Goal: Task Accomplishment & Management: Complete application form

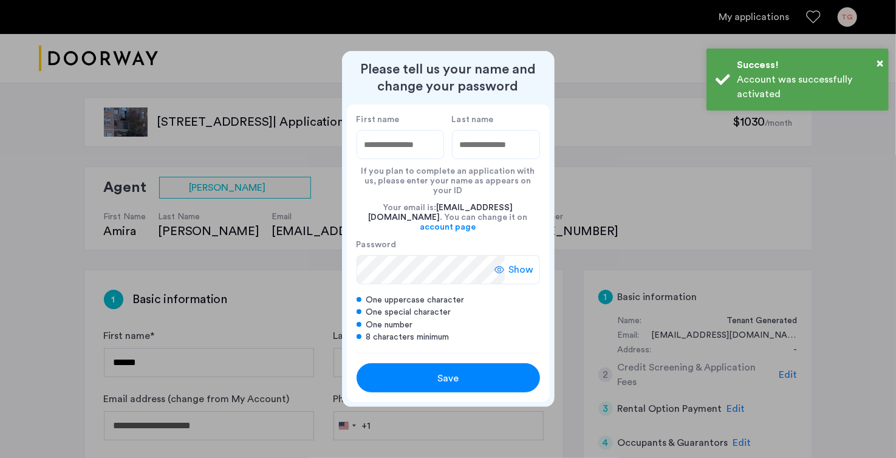
click at [388, 156] on input "First name" at bounding box center [401, 144] width 88 height 29
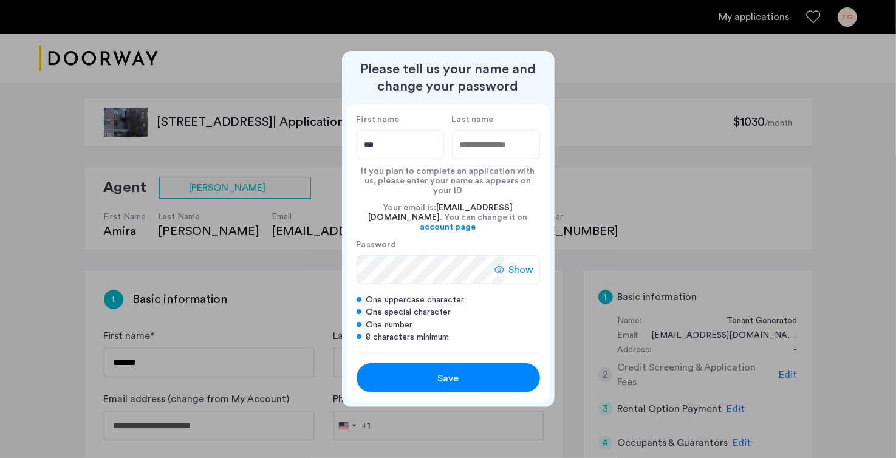
type input "***"
type input "******"
click at [493, 284] on nordpass-icon at bounding box center [431, 284] width 148 height 0
click at [512, 265] on span "Show" at bounding box center [521, 270] width 25 height 15
click at [482, 284] on nordpass-icon at bounding box center [431, 284] width 148 height 0
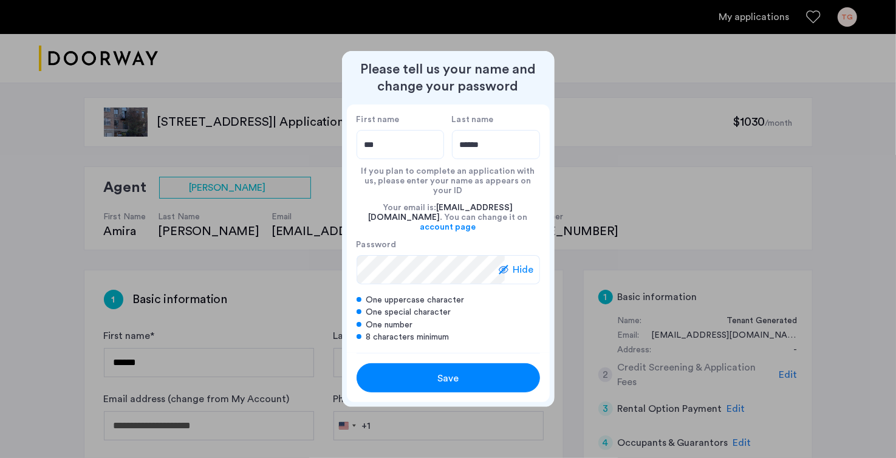
click at [550, 402] on nordpass-autofill-portal at bounding box center [550, 402] width 0 height 0
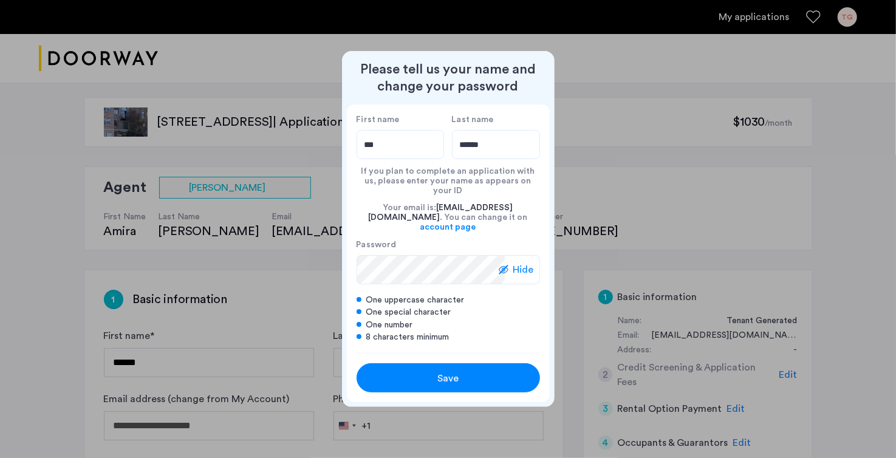
click at [550, 402] on nordpass-autofill-portal at bounding box center [550, 402] width 0 height 0
click at [489, 371] on div "Save" at bounding box center [448, 378] width 117 height 15
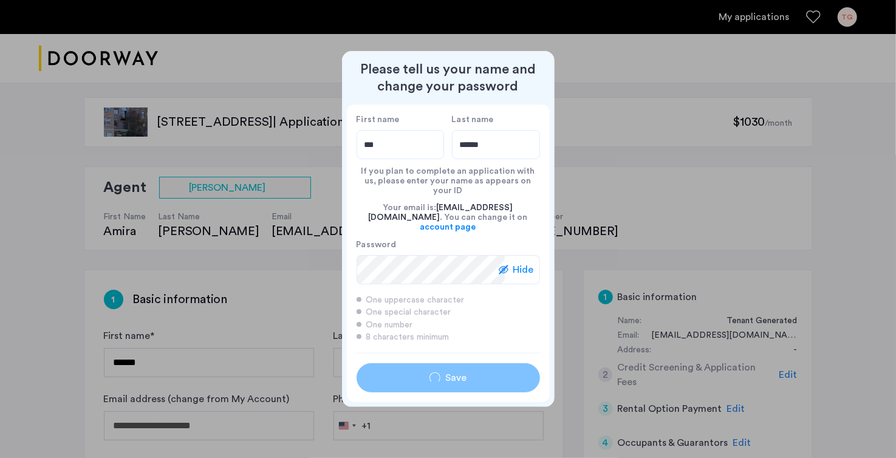
type input "***"
type input "******"
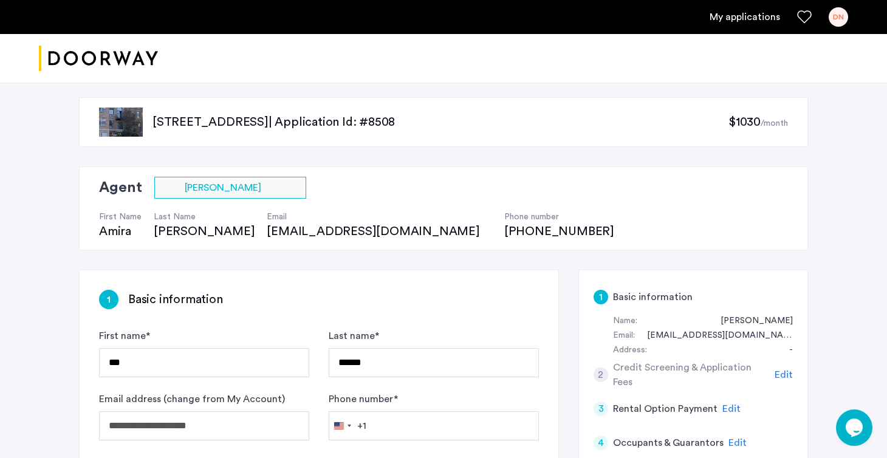
drag, startPoint x: 149, startPoint y: 121, endPoint x: 317, endPoint y: 123, distance: 167.7
click at [317, 123] on div "[STREET_ADDRESS] | Application Id: #8508 $1030 /month" at bounding box center [443, 122] width 729 height 50
copy p "[STREET_ADDRESS]"
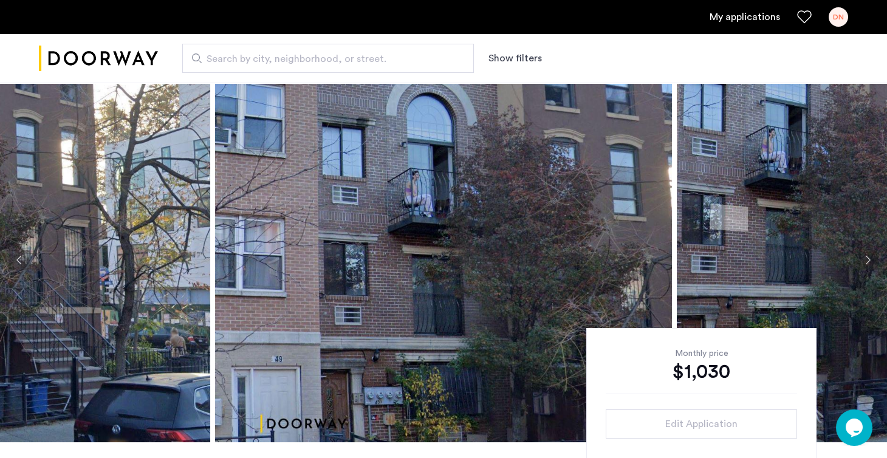
click at [755, 22] on link "My applications" at bounding box center [745, 17] width 70 height 15
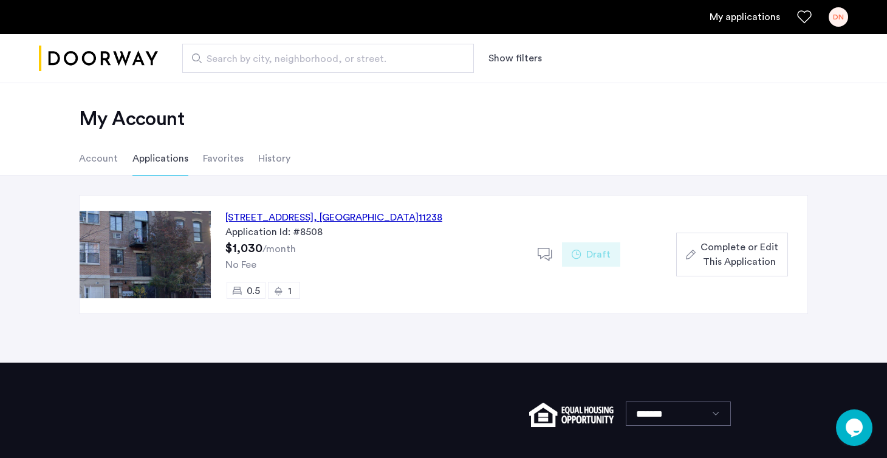
click at [741, 266] on span "Complete or Edit This Application" at bounding box center [740, 254] width 78 height 29
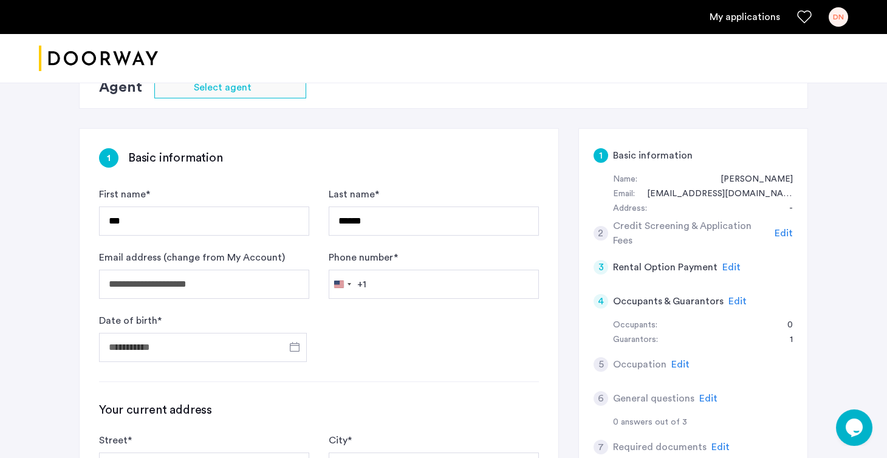
scroll to position [134, 0]
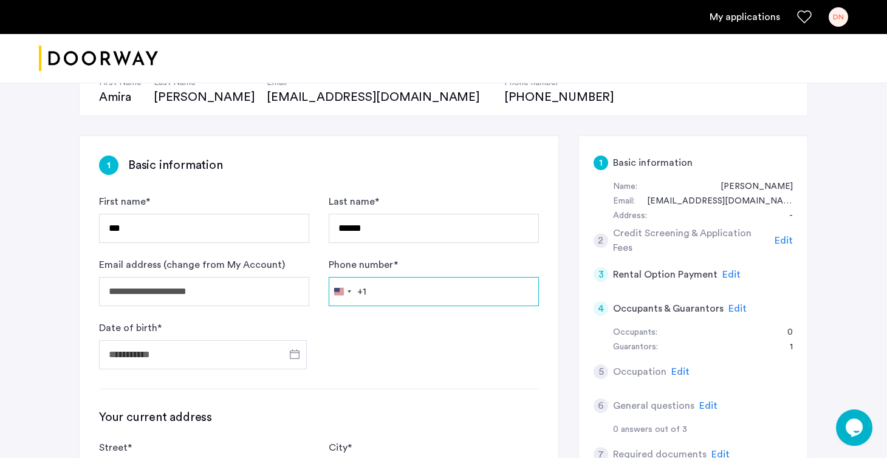
click at [386, 294] on input "Phone number *" at bounding box center [434, 291] width 210 height 29
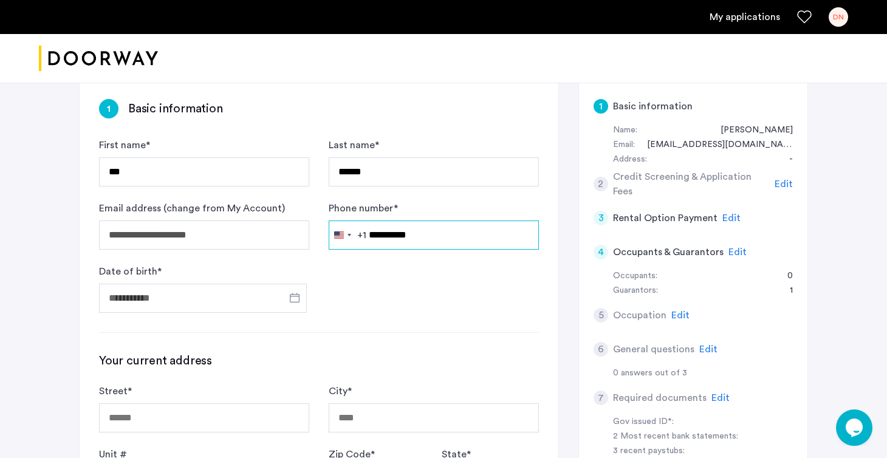
scroll to position [193, 0]
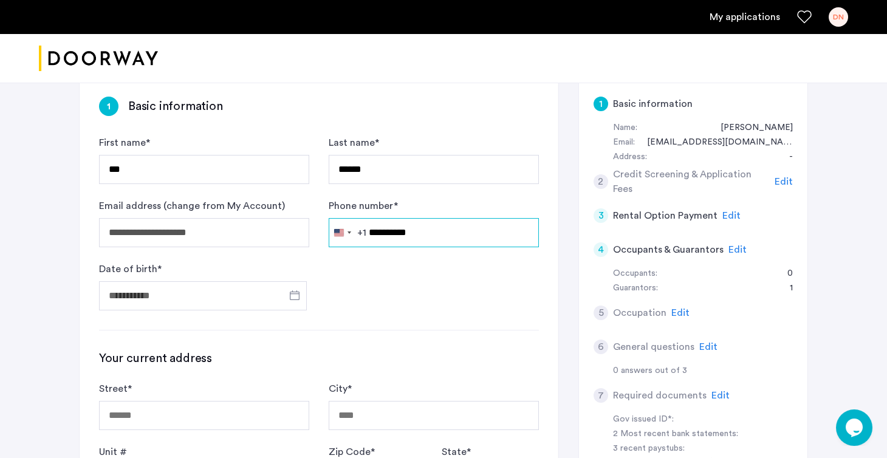
type input "**********"
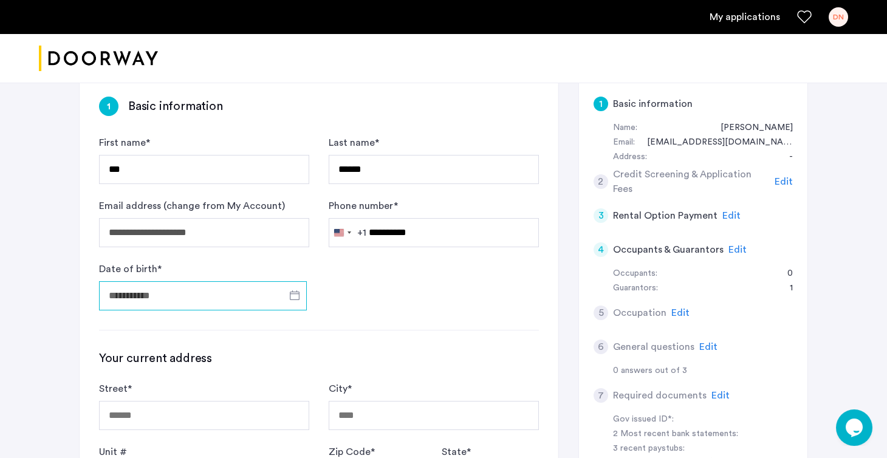
click at [176, 283] on input "Date of birth *" at bounding box center [203, 295] width 208 height 29
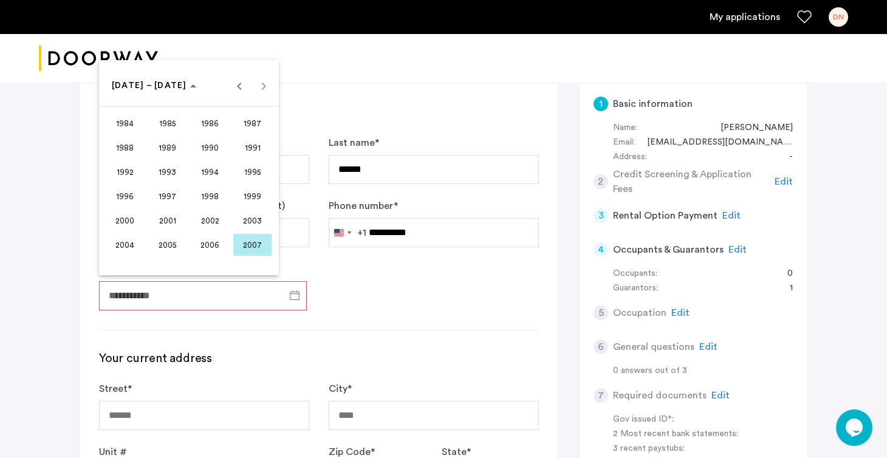
click at [265, 91] on div "[DATE] to [DATE] [DATE] – [DATE]" at bounding box center [189, 86] width 174 height 24
click at [247, 89] on span "Previous 24 years" at bounding box center [239, 86] width 24 height 24
click at [174, 146] on span "1965" at bounding box center [167, 148] width 38 height 22
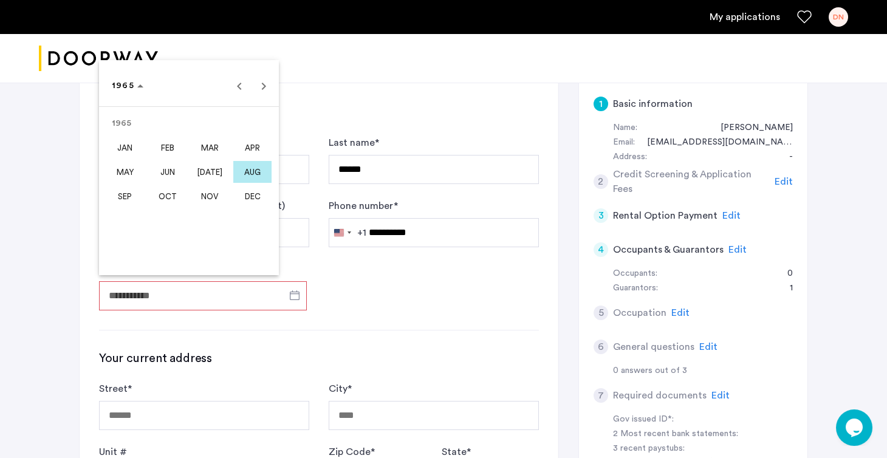
click at [247, 197] on span "DEC" at bounding box center [252, 196] width 38 height 22
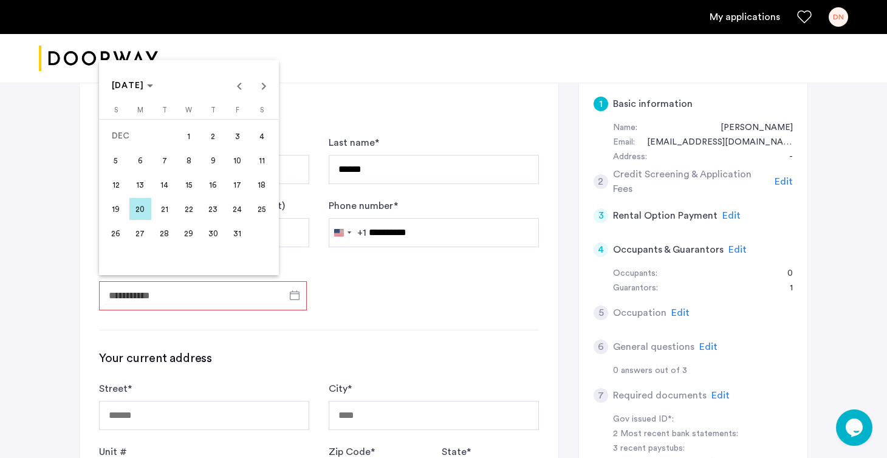
click at [137, 232] on span "27" at bounding box center [140, 233] width 22 height 22
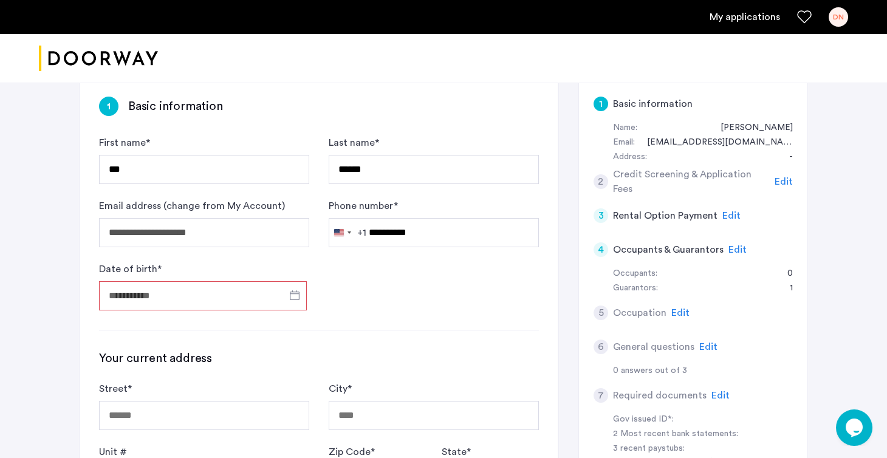
type input "**********"
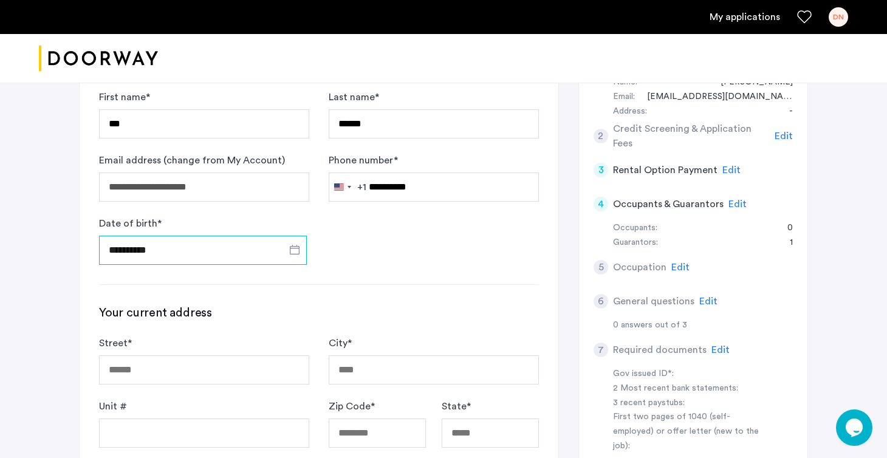
scroll to position [320, 0]
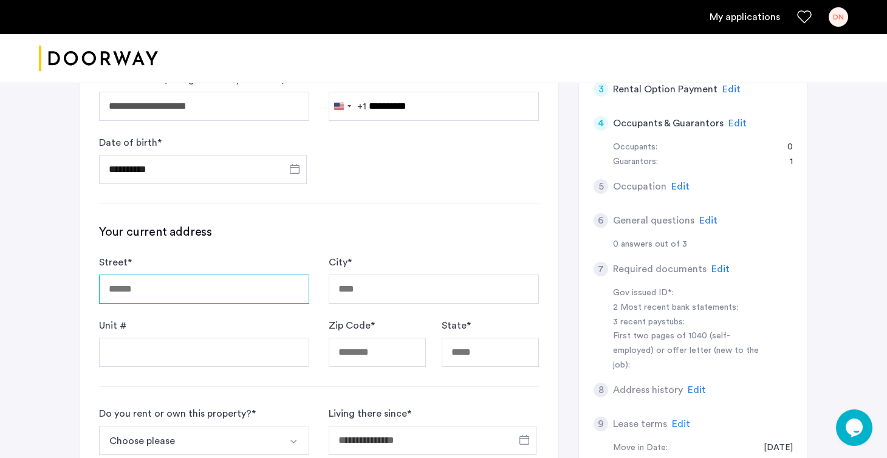
click at [179, 275] on input "Street *" at bounding box center [204, 289] width 210 height 29
type input "**********"
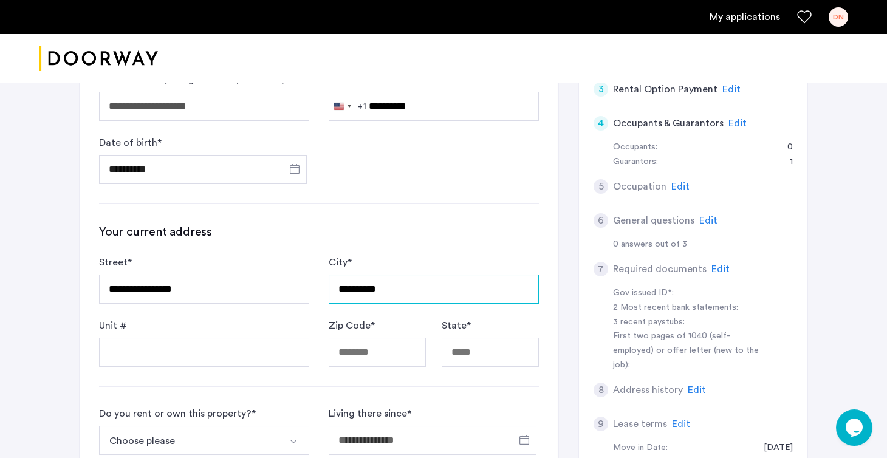
type input "**********"
type input "*****"
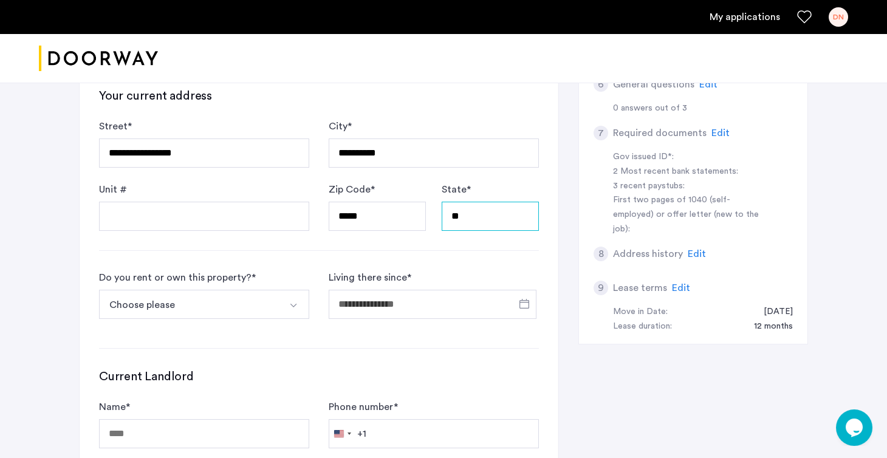
scroll to position [457, 0]
type input "**"
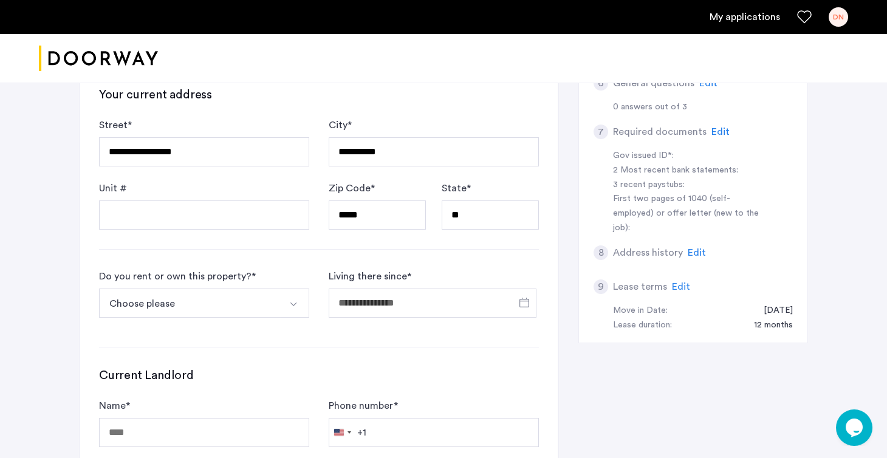
click at [121, 298] on button "Choose please" at bounding box center [190, 303] width 182 height 29
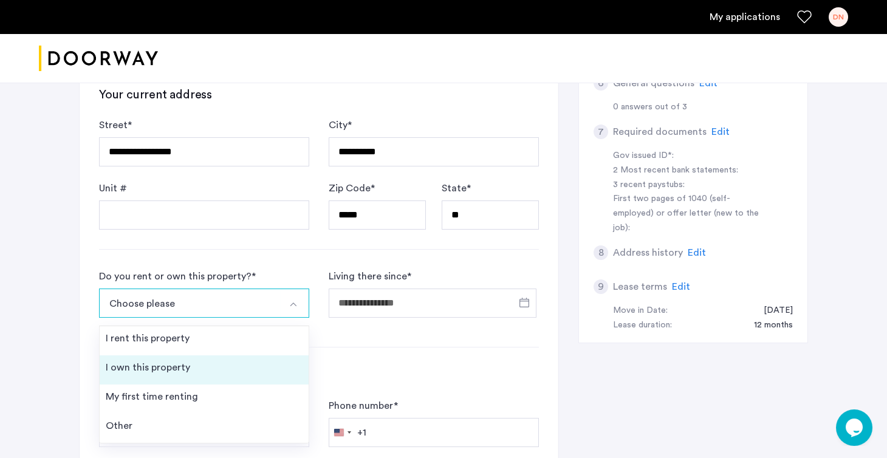
click at [142, 369] on div "I own this property" at bounding box center [148, 367] width 84 height 15
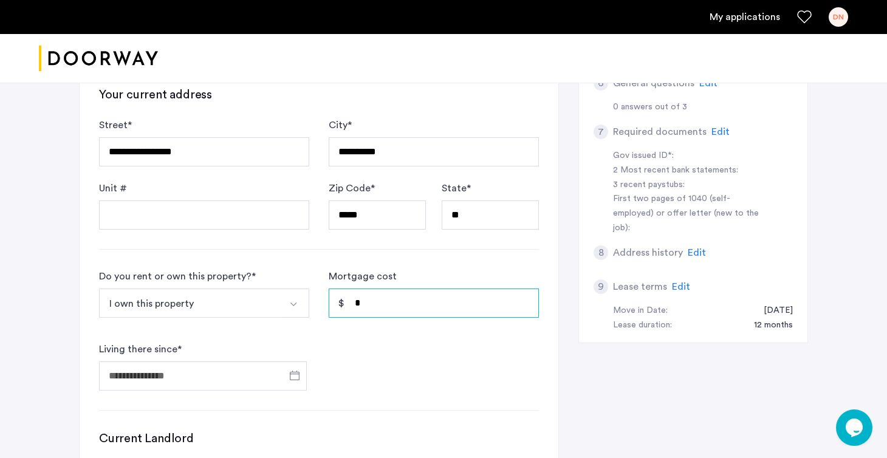
click at [390, 298] on input "*" at bounding box center [434, 303] width 210 height 29
type input "*"
click at [301, 369] on span "Open calendar" at bounding box center [294, 375] width 29 height 29
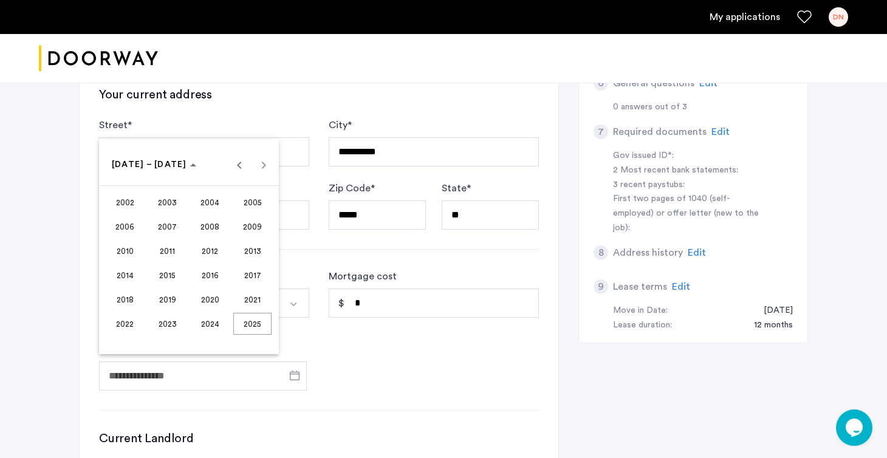
click at [252, 207] on span "2005" at bounding box center [252, 202] width 38 height 22
click at [248, 276] on span "DEC" at bounding box center [252, 275] width 38 height 22
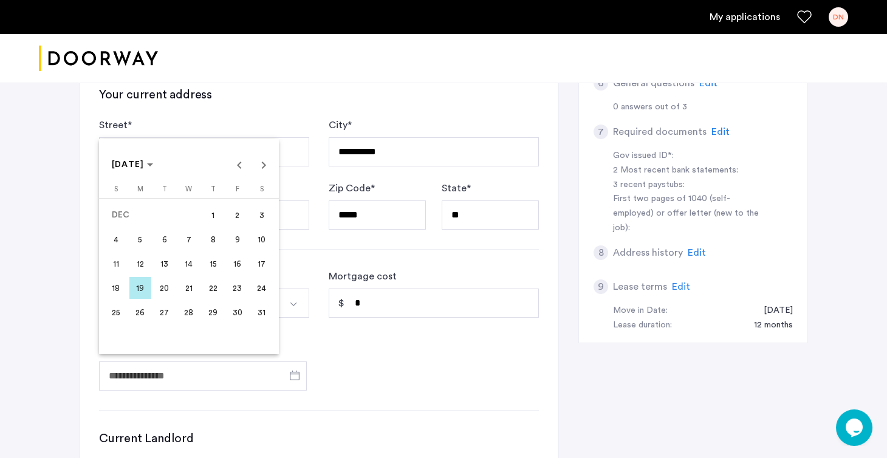
click at [366, 354] on div at bounding box center [443, 229] width 887 height 458
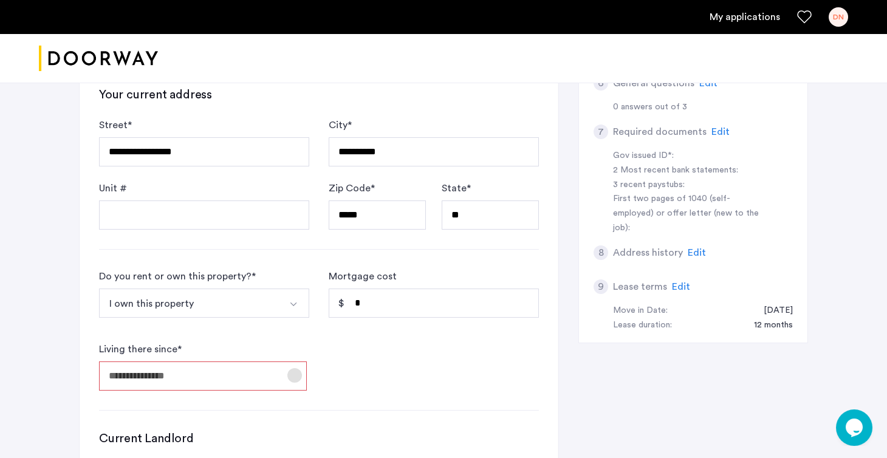
click at [307, 373] on span "Open calendar" at bounding box center [294, 375] width 29 height 29
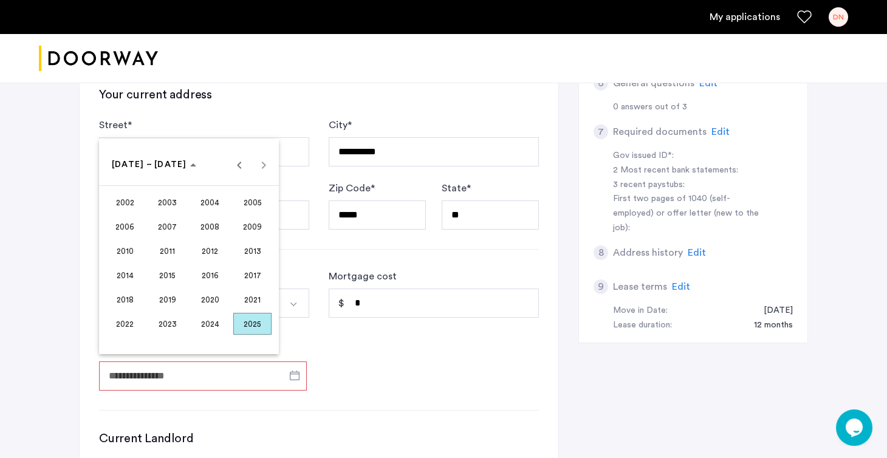
click at [250, 318] on span "2025" at bounding box center [252, 324] width 38 height 22
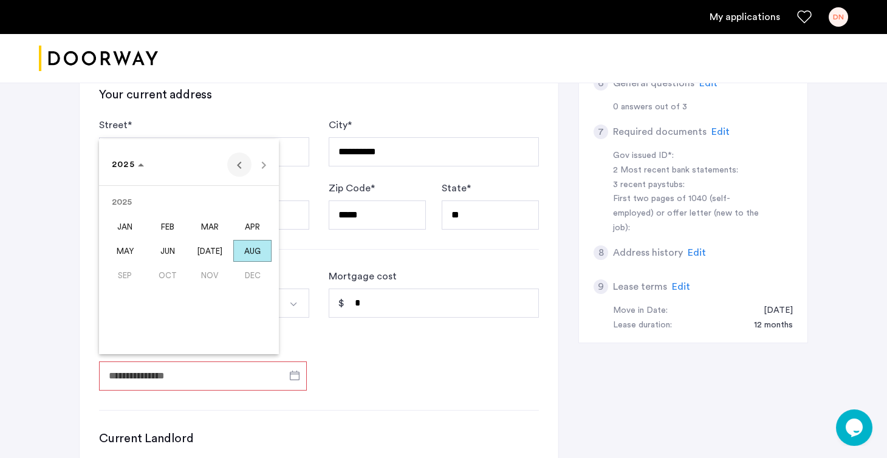
click at [236, 170] on span "Previous year" at bounding box center [239, 165] width 24 height 24
click at [131, 167] on span "2024" at bounding box center [124, 164] width 24 height 9
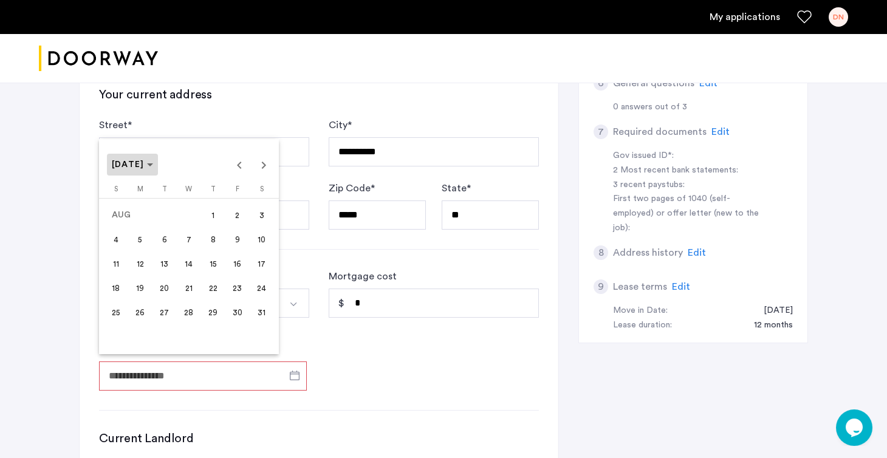
click at [143, 172] on span "Choose month and year" at bounding box center [133, 164] width 52 height 29
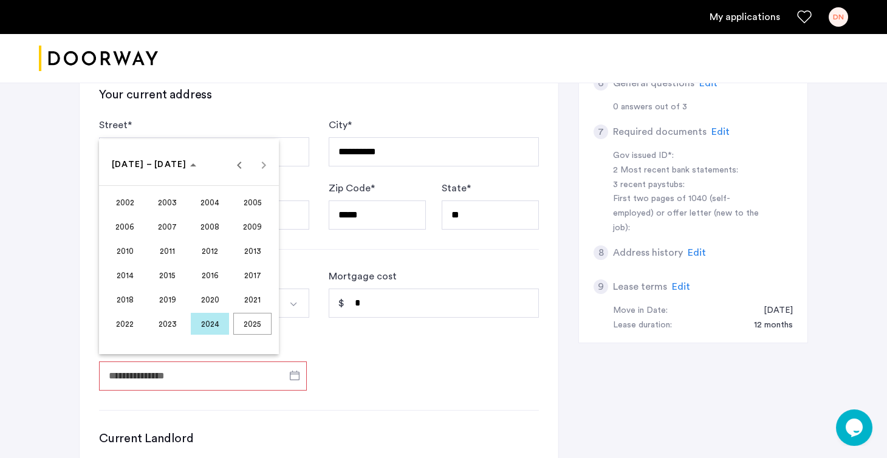
click at [250, 205] on span "2005" at bounding box center [252, 202] width 38 height 22
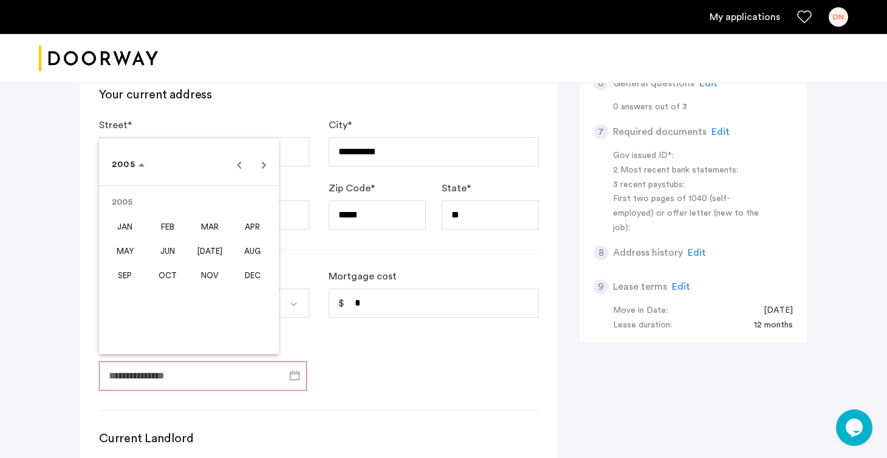
click at [257, 275] on span "DEC" at bounding box center [252, 275] width 38 height 22
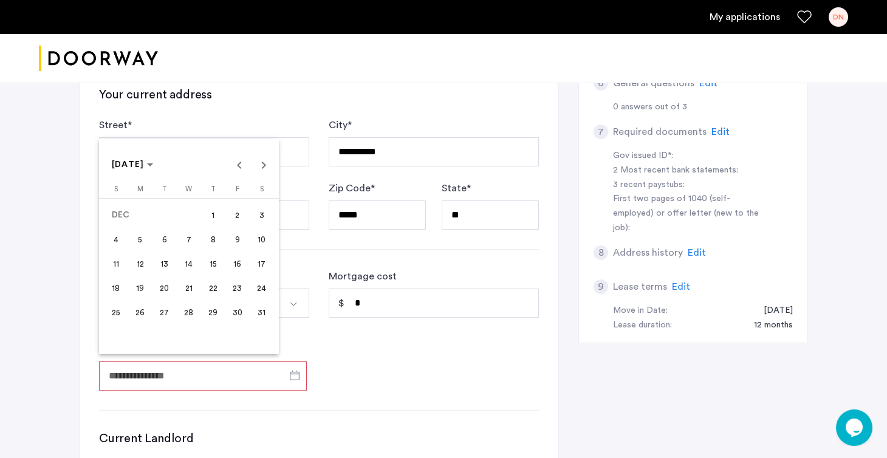
click at [263, 318] on span "31" at bounding box center [262, 312] width 22 height 22
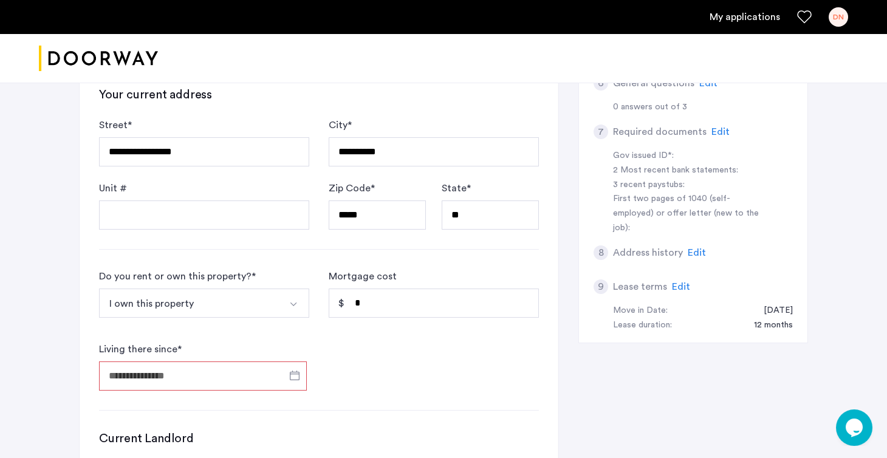
type input "**********"
click at [426, 382] on form "**********" at bounding box center [319, 330] width 440 height 122
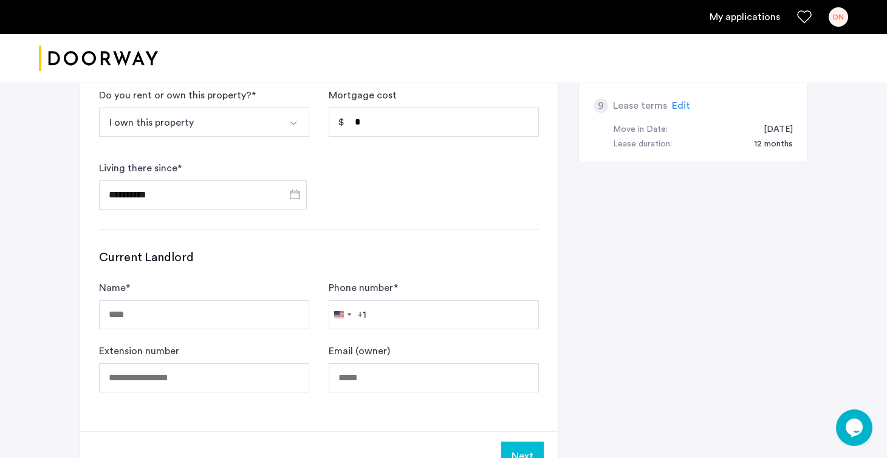
scroll to position [702, 0]
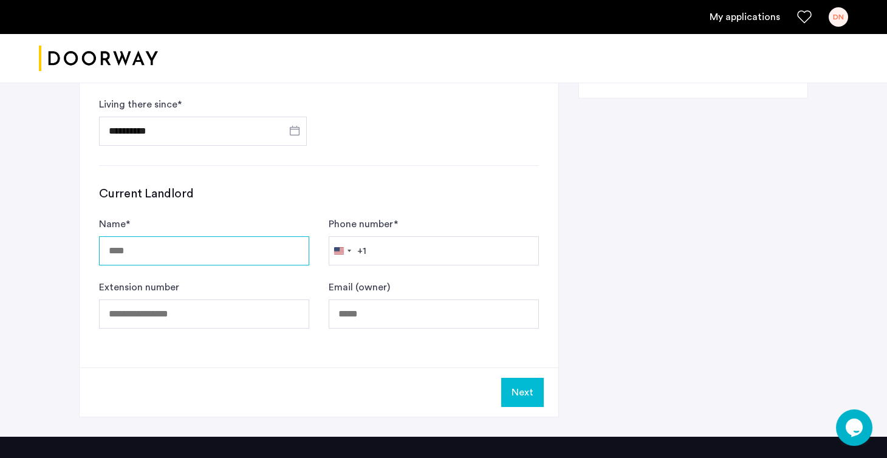
click at [174, 250] on input "Name *" at bounding box center [204, 250] width 210 height 29
click at [453, 188] on h3 "Current Landlord" at bounding box center [319, 193] width 440 height 17
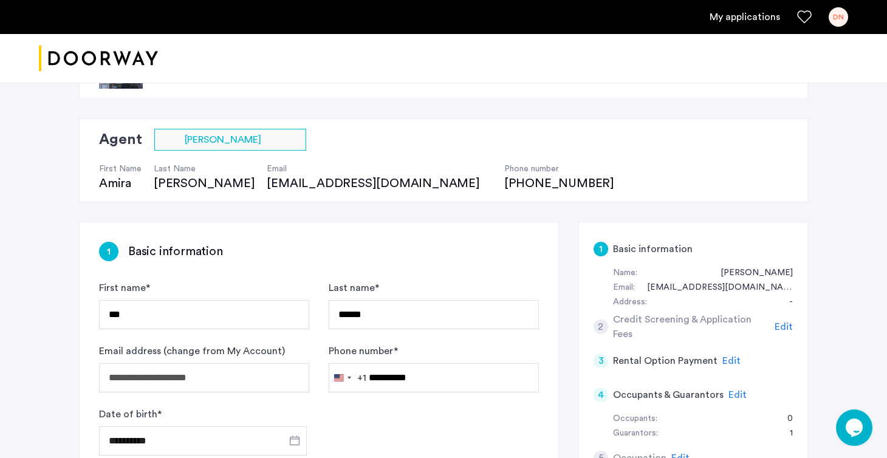
scroll to position [175, 0]
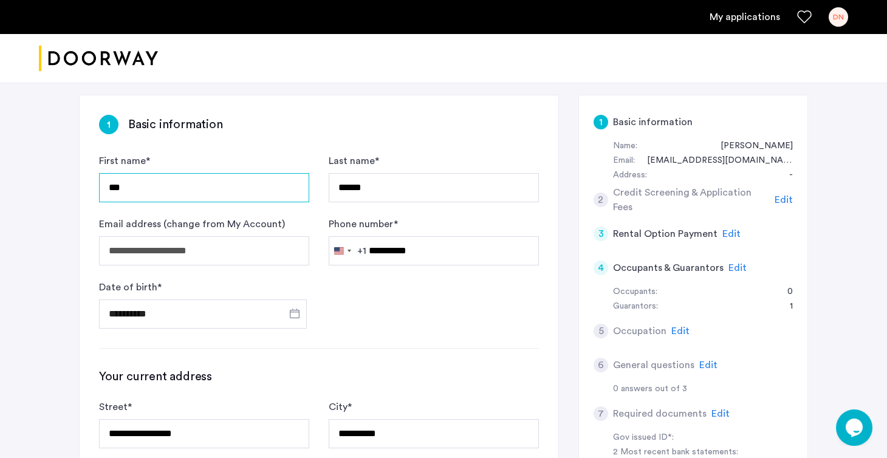
click at [181, 180] on input "***" at bounding box center [204, 187] width 210 height 29
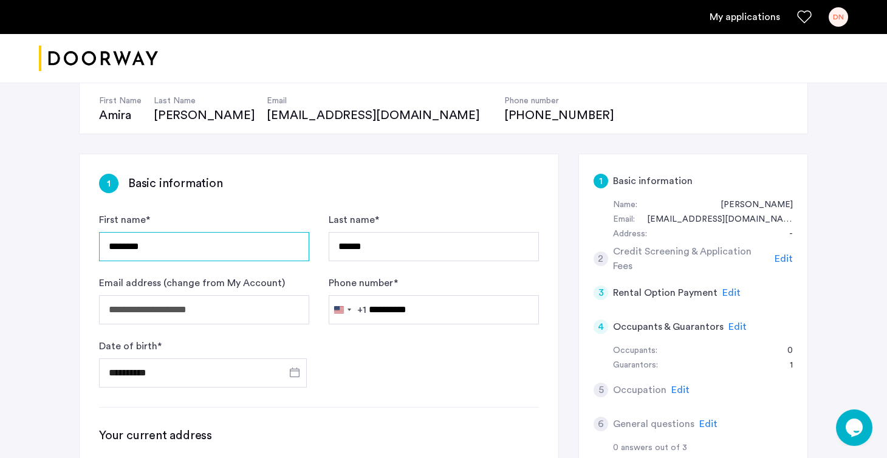
scroll to position [118, 0]
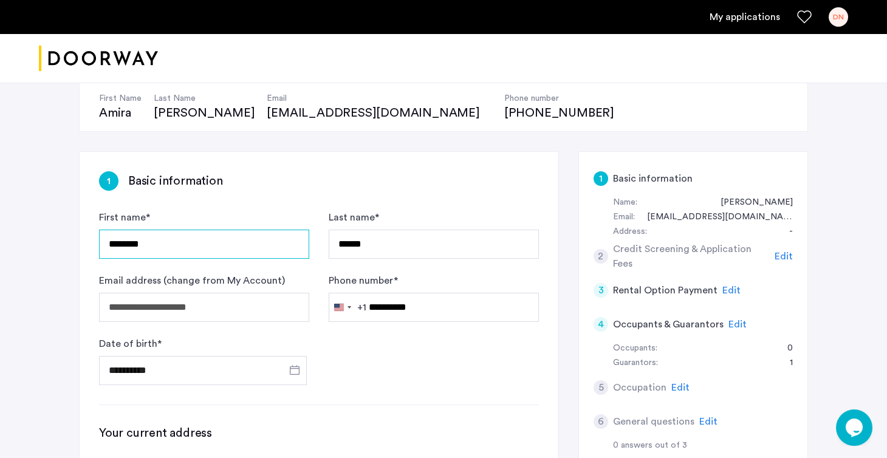
type input "********"
click at [730, 321] on span "Edit" at bounding box center [738, 325] width 18 height 10
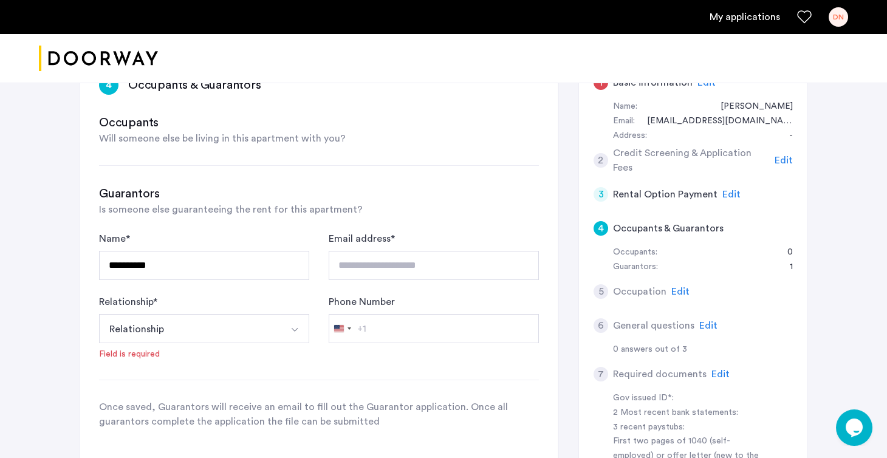
scroll to position [221, 0]
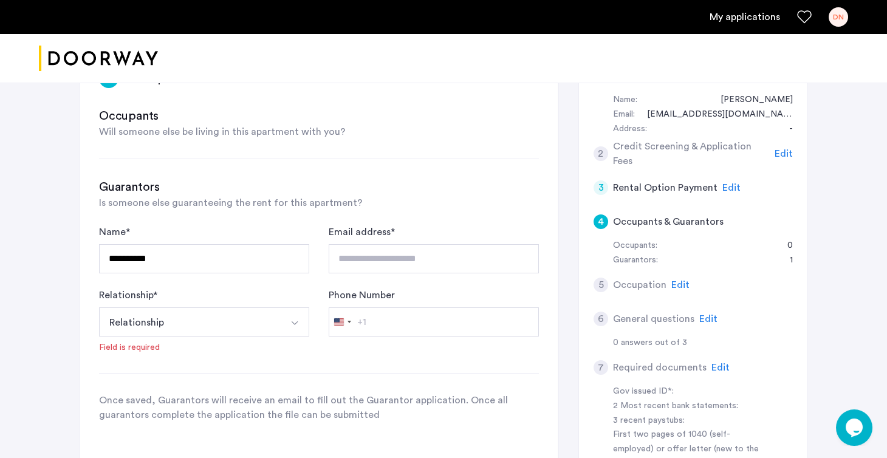
click at [203, 314] on button "Relationship" at bounding box center [190, 321] width 182 height 29
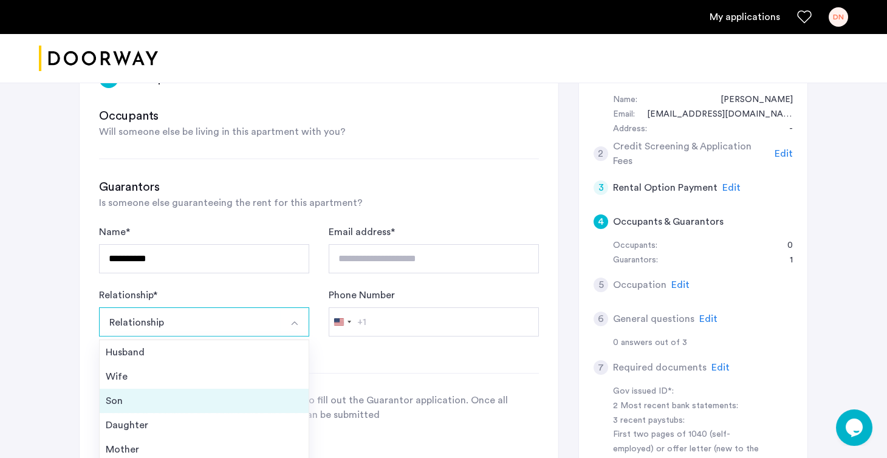
scroll to position [38, 0]
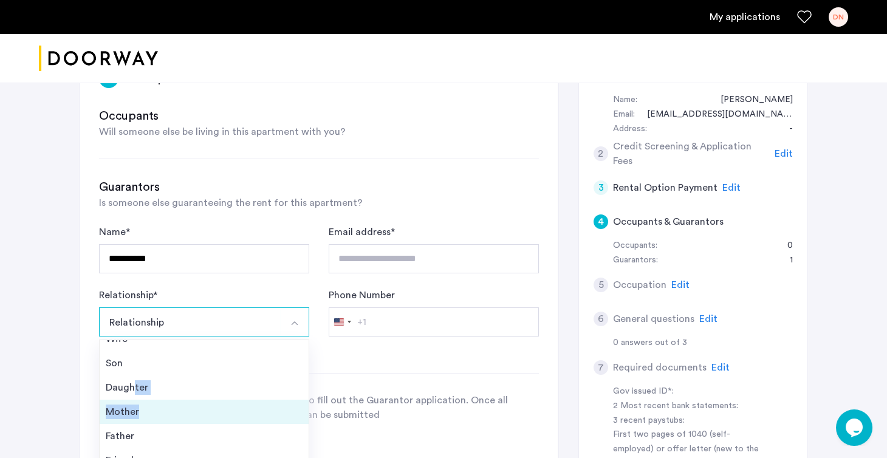
drag, startPoint x: 134, startPoint y: 384, endPoint x: 139, endPoint y: 417, distance: 33.2
click at [139, 417] on ul "Husband Wife Son Daughter Mother Father Friend Other" at bounding box center [204, 416] width 210 height 152
click at [139, 417] on div "Mother" at bounding box center [204, 412] width 197 height 15
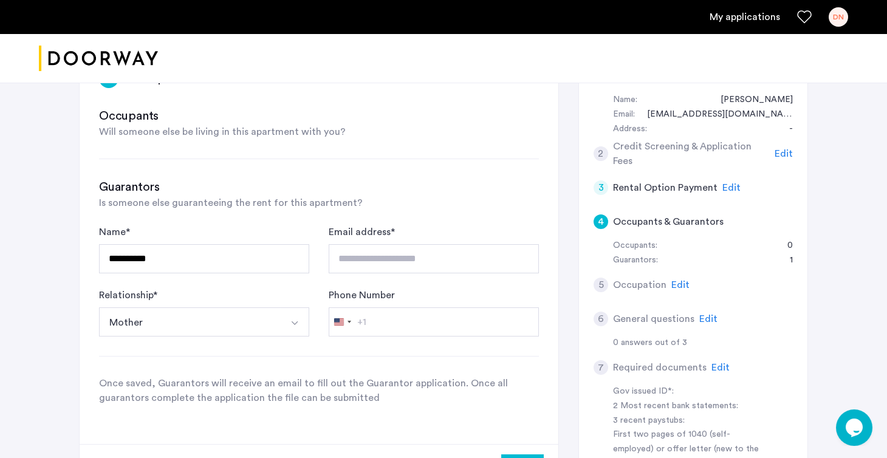
click at [0, 237] on nordpass-portal at bounding box center [0, 237] width 0 height 0
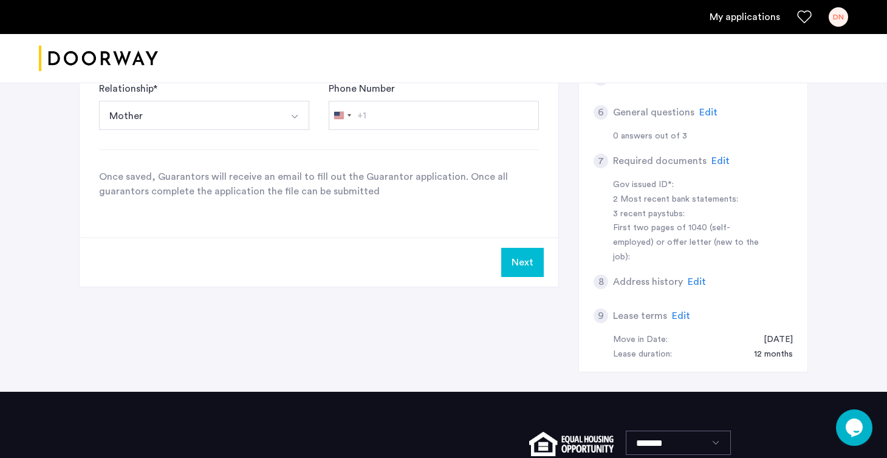
scroll to position [0, 0]
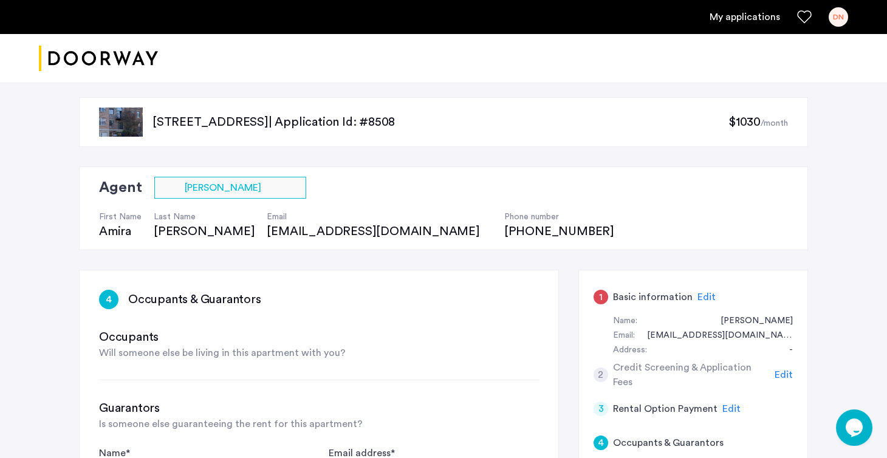
click at [771, 16] on link "My applications" at bounding box center [745, 17] width 70 height 15
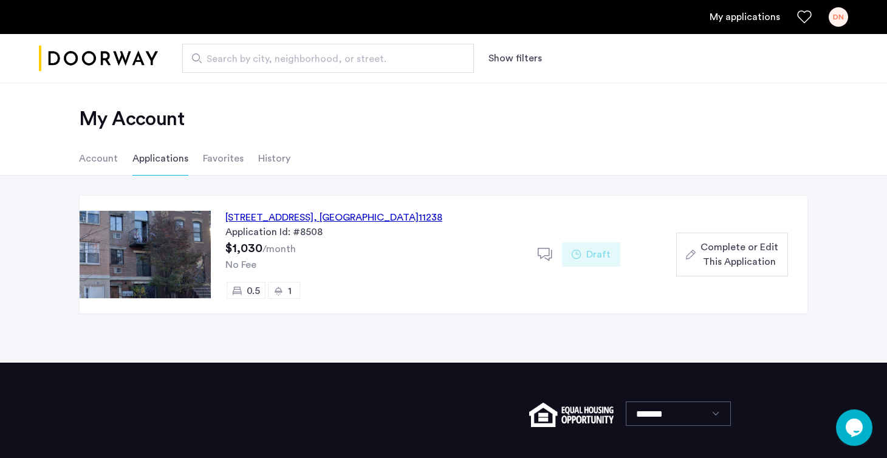
click at [464, 194] on div "[STREET_ADDRESS] Application Id: #8508 $1,030 /month No Fee 0.5 1 Draft Complet…" at bounding box center [443, 269] width 887 height 187
click at [221, 129] on h2 "My Account" at bounding box center [443, 119] width 729 height 24
